Goal: Navigation & Orientation: Find specific page/section

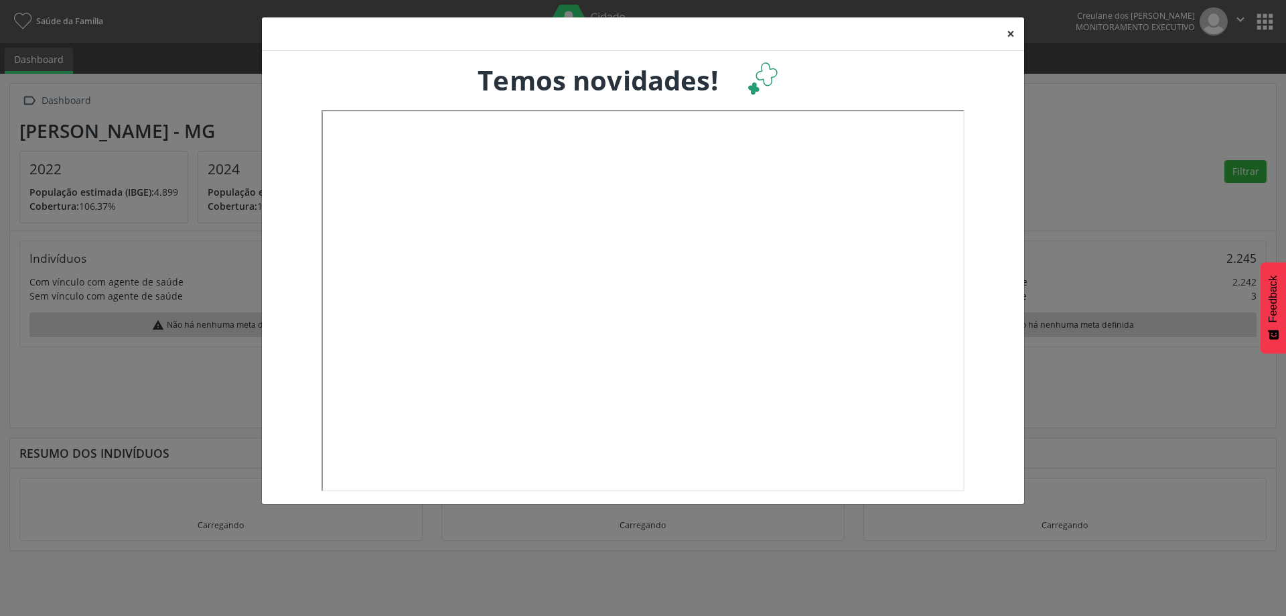
click at [1008, 35] on button "×" at bounding box center [1011, 33] width 27 height 33
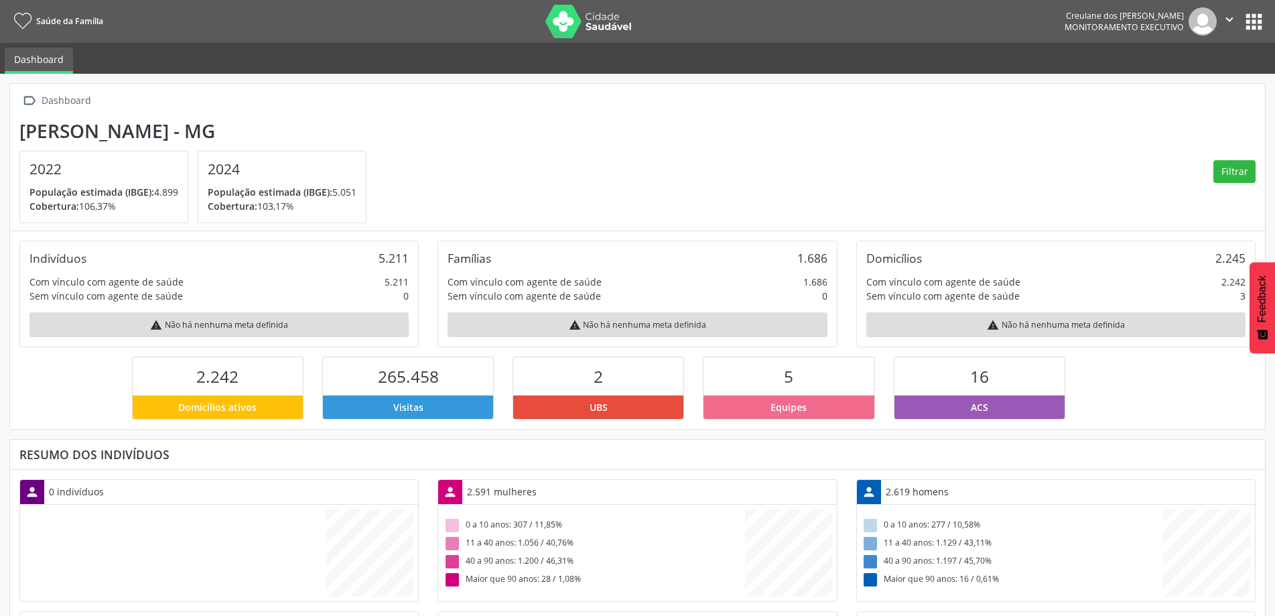
scroll to position [222, 419]
click at [50, 15] on link "Saúde da Família" at bounding box center [56, 21] width 94 height 22
click at [1255, 25] on button "apps" at bounding box center [1253, 21] width 23 height 23
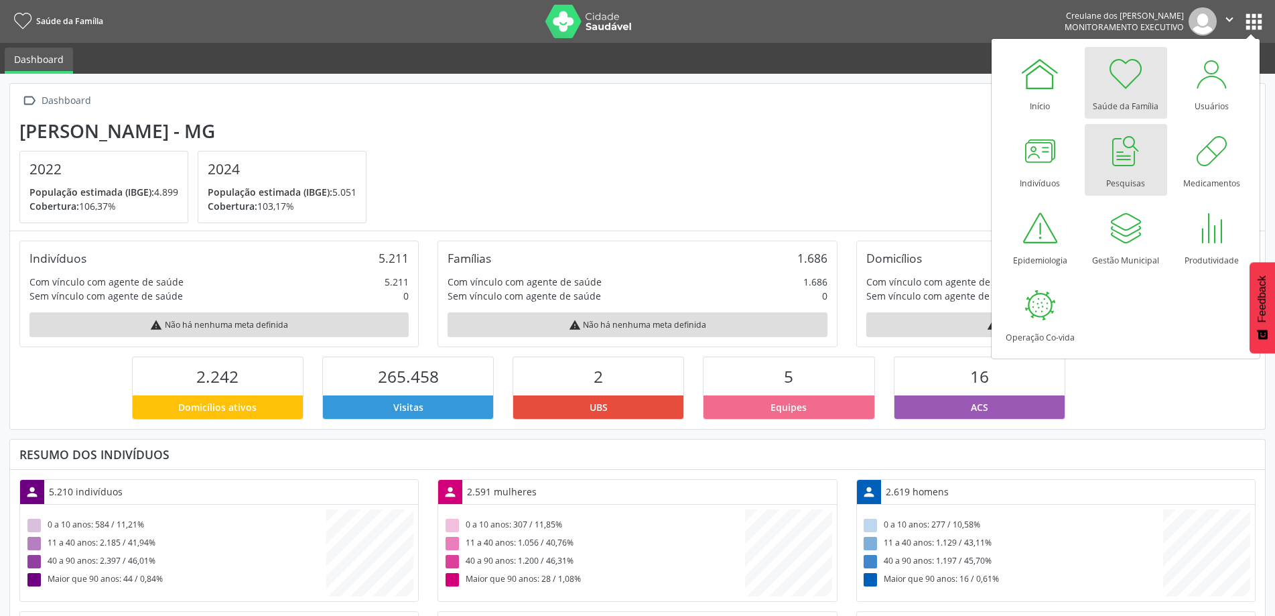
click at [1132, 162] on div at bounding box center [1125, 151] width 40 height 40
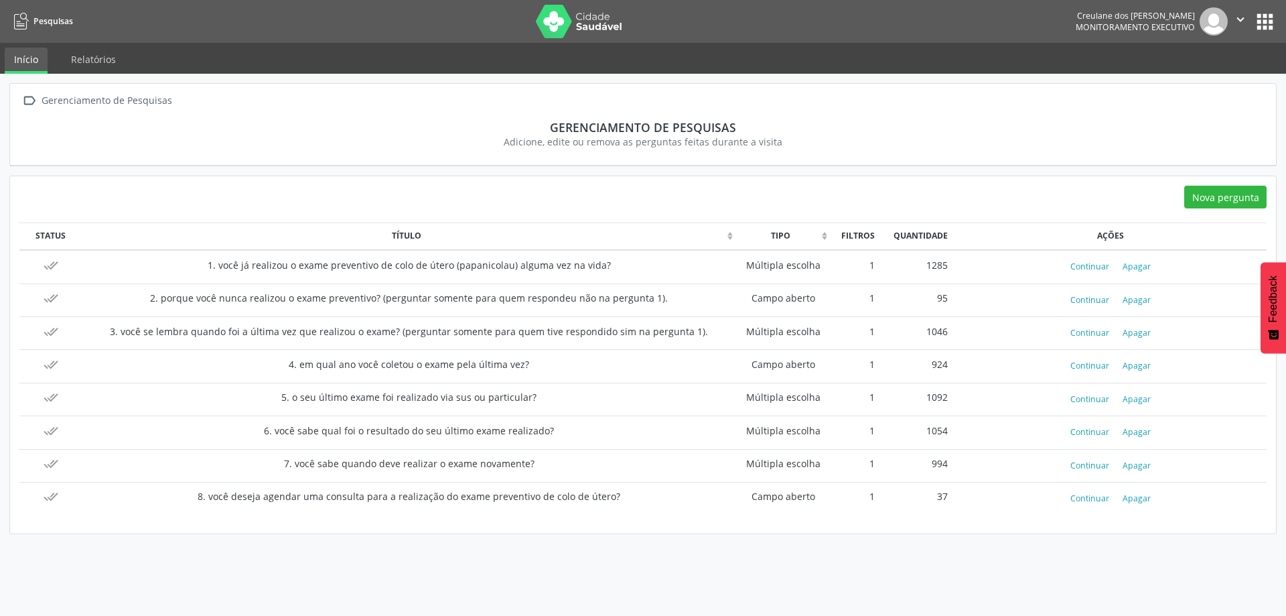
click at [49, 19] on span "Pesquisas" at bounding box center [53, 20] width 40 height 11
click at [88, 60] on link "Relatórios" at bounding box center [94, 59] width 64 height 23
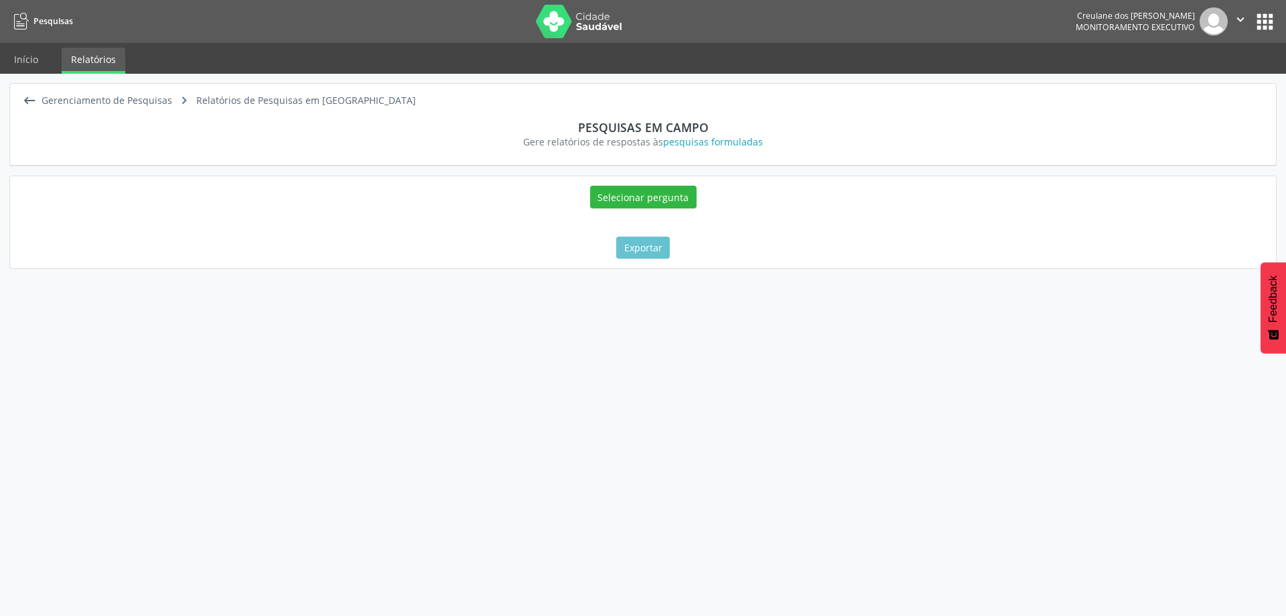
click at [29, 21] on link "Pesquisas" at bounding box center [41, 21] width 64 height 22
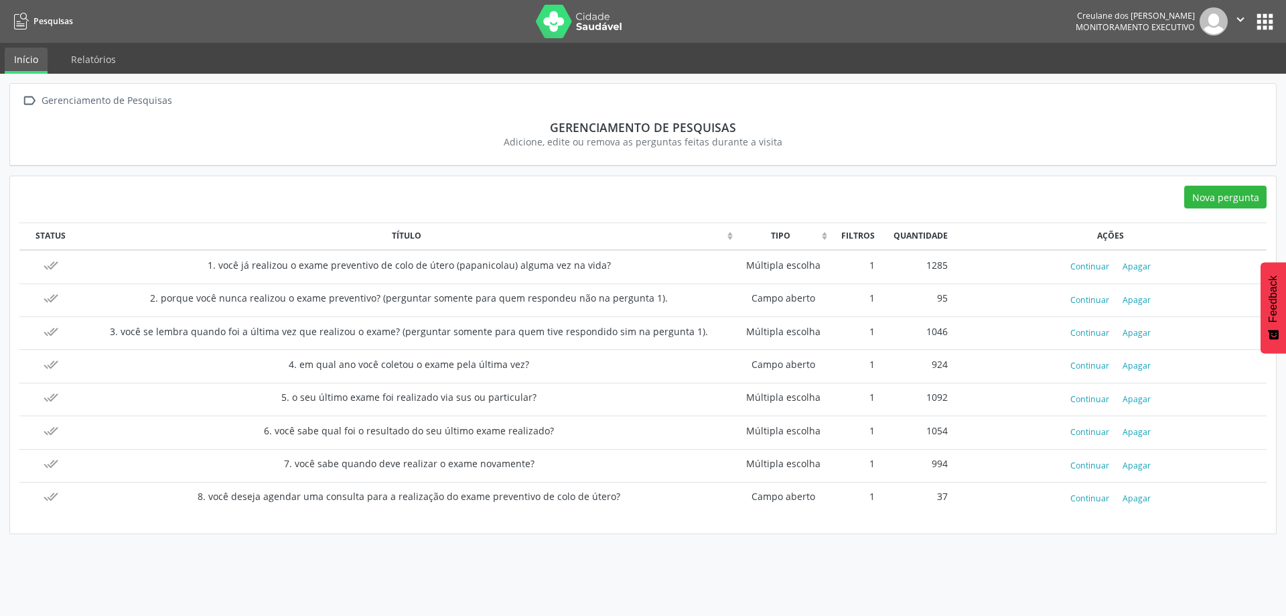
click at [36, 19] on span "Pesquisas" at bounding box center [53, 20] width 40 height 11
click at [22, 13] on icon at bounding box center [21, 21] width 15 height 17
click at [1268, 17] on button "apps" at bounding box center [1264, 21] width 23 height 23
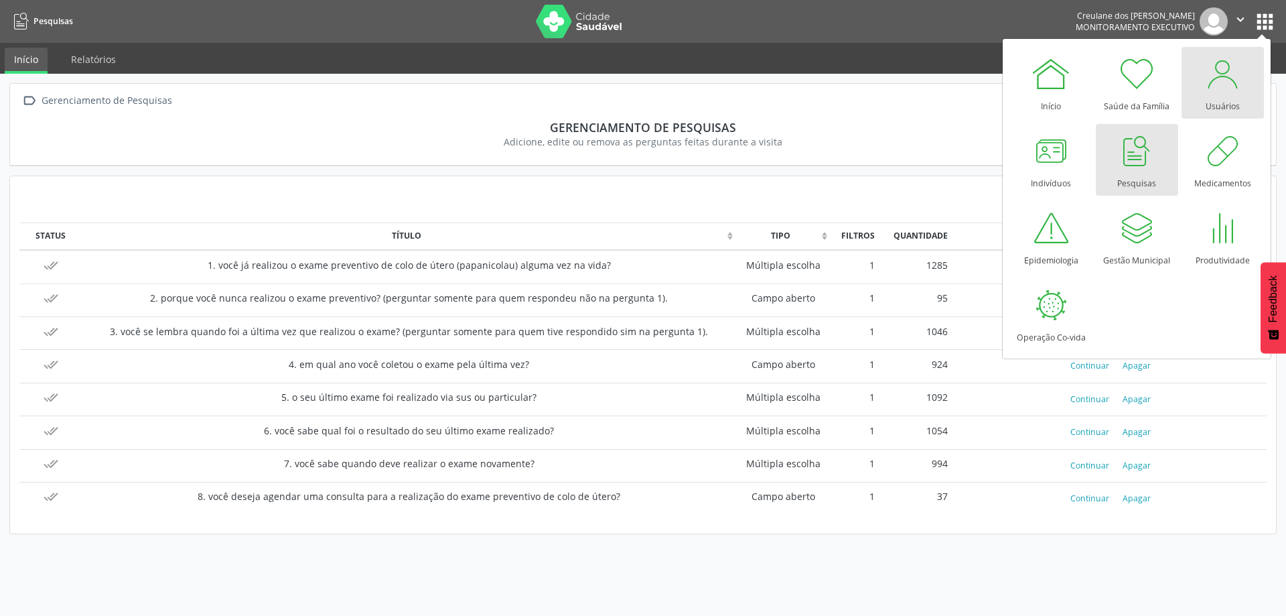
click at [1227, 87] on div at bounding box center [1223, 74] width 40 height 40
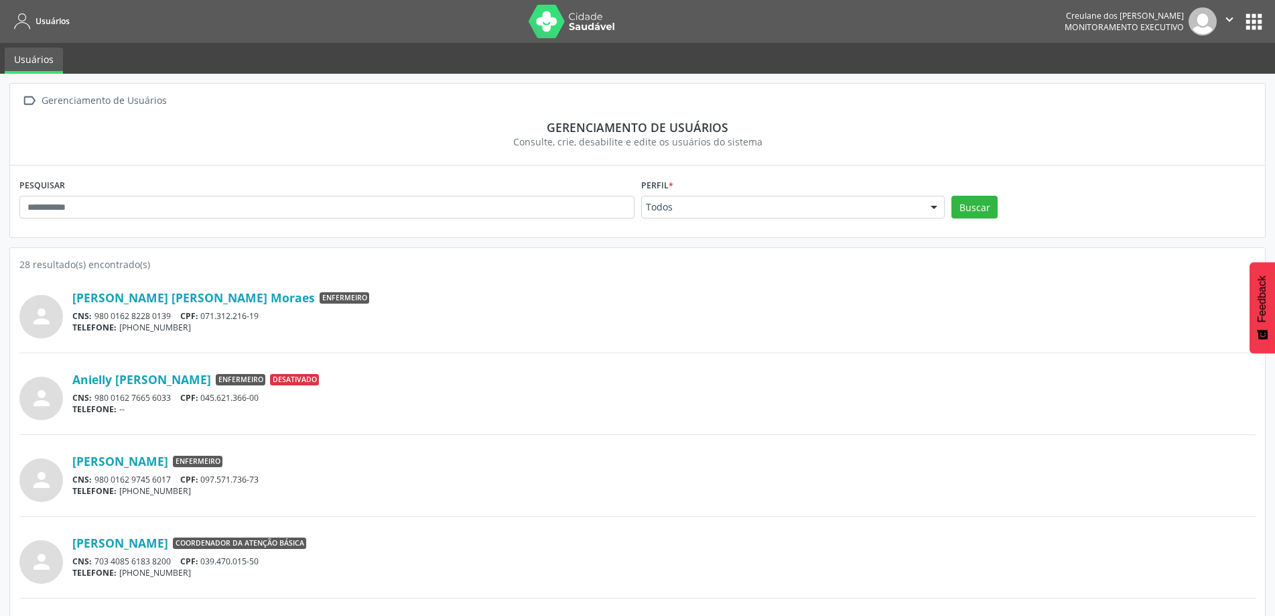
click at [31, 25] on link "Usuários" at bounding box center [39, 21] width 60 height 22
click at [50, 21] on span "Usuários" at bounding box center [53, 20] width 34 height 11
click at [17, 16] on icon at bounding box center [22, 21] width 17 height 17
click at [1255, 23] on button "apps" at bounding box center [1253, 21] width 23 height 23
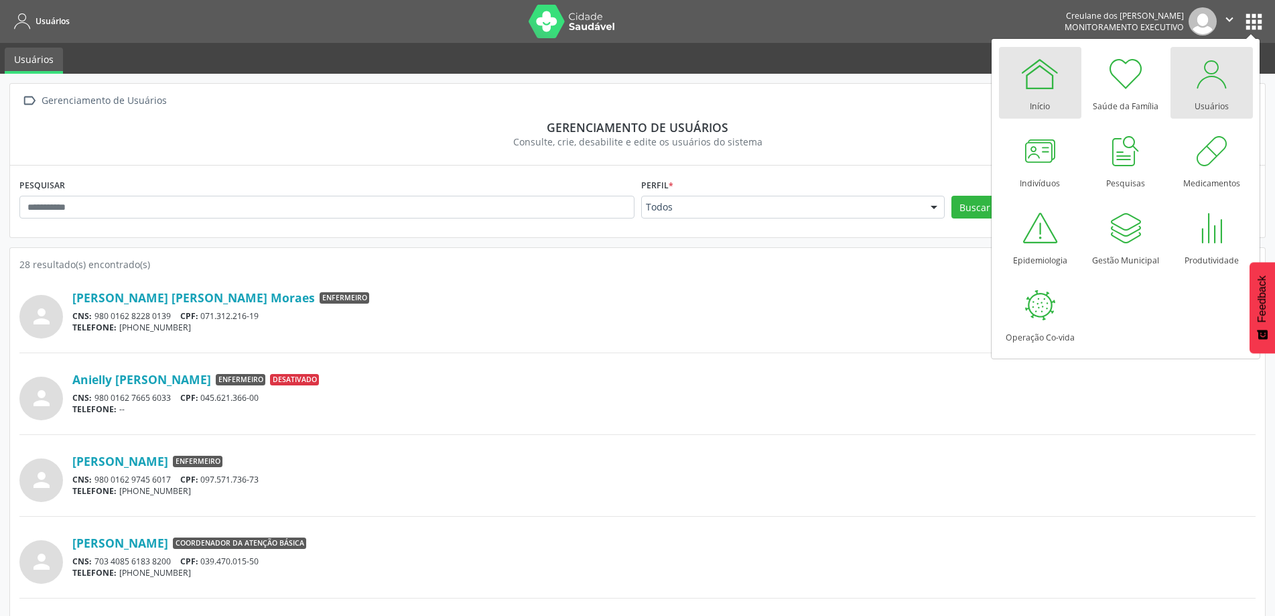
click at [1037, 78] on div at bounding box center [1040, 74] width 40 height 40
